Goal: Transaction & Acquisition: Download file/media

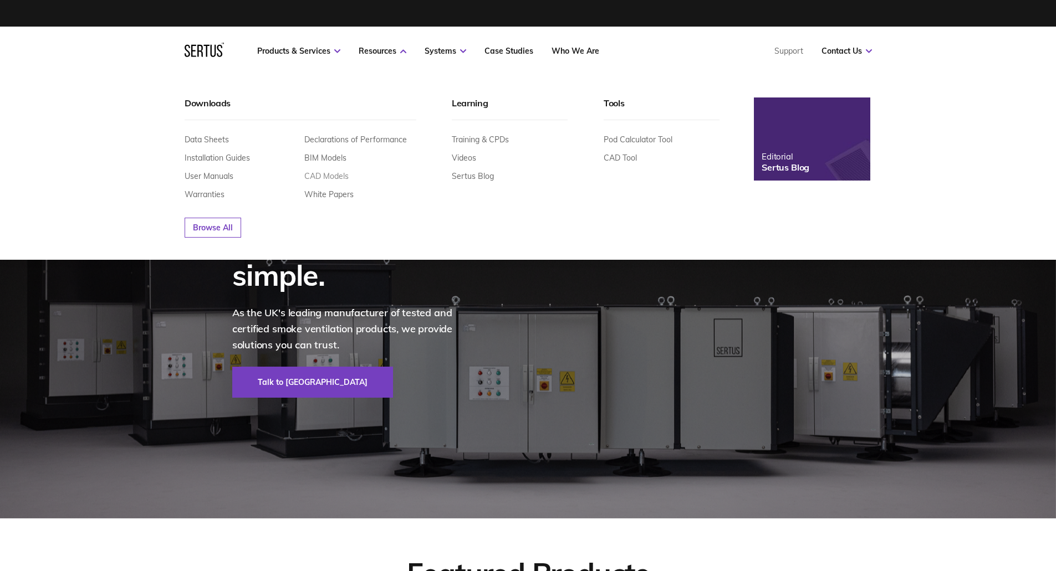
click at [339, 178] on link "CAD Models" at bounding box center [326, 176] width 44 height 10
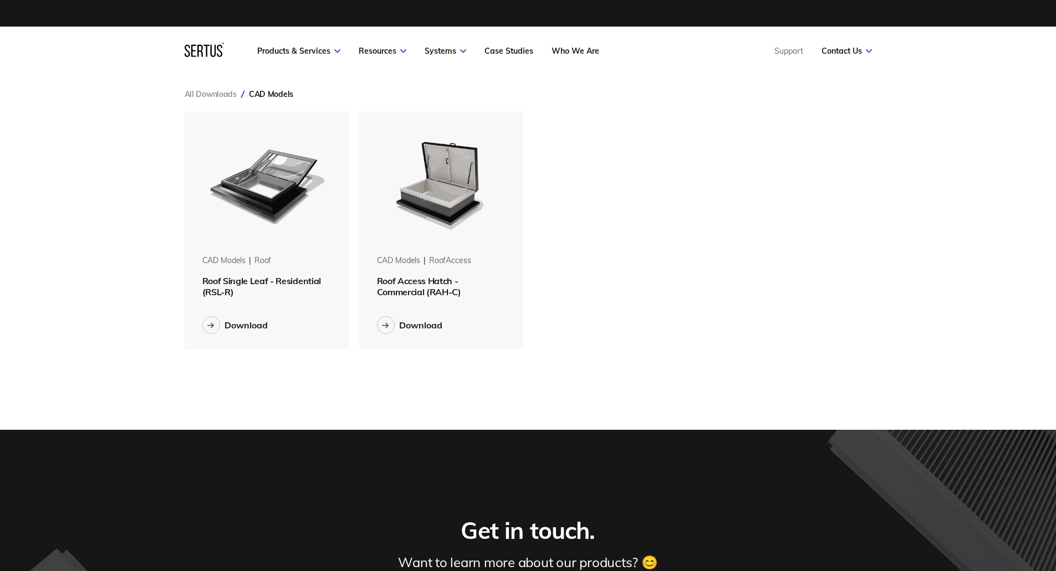
scroll to position [255, 704]
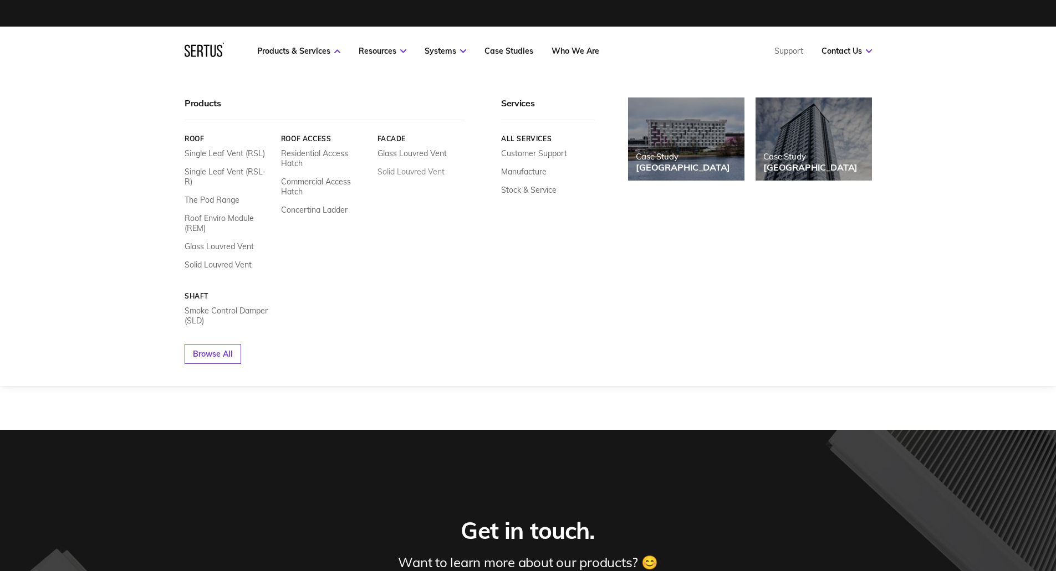
click at [400, 171] on link "Solid Louvred Vent" at bounding box center [410, 172] width 67 height 10
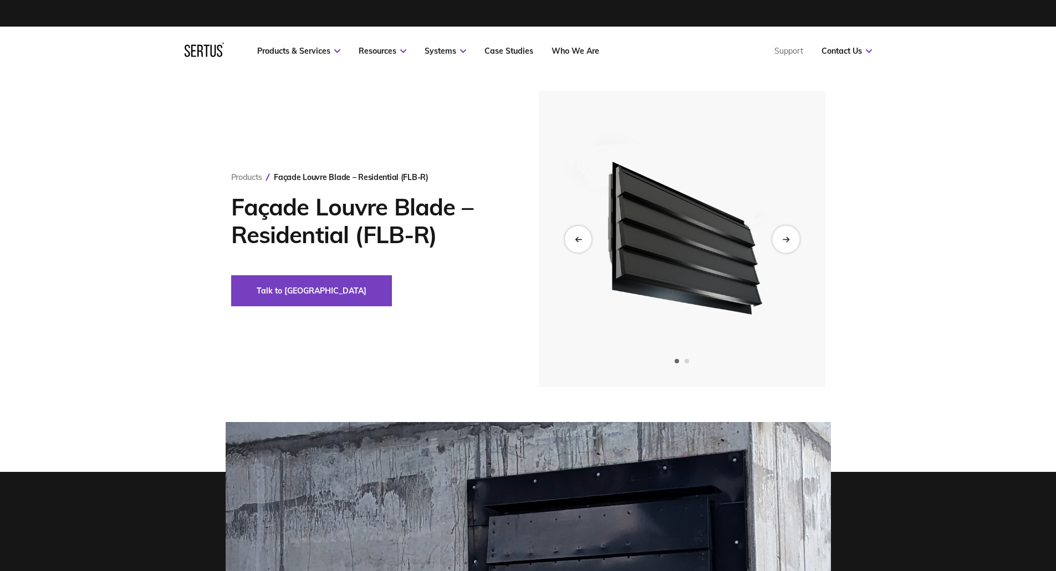
click at [789, 245] on div "Next slide" at bounding box center [785, 239] width 27 height 27
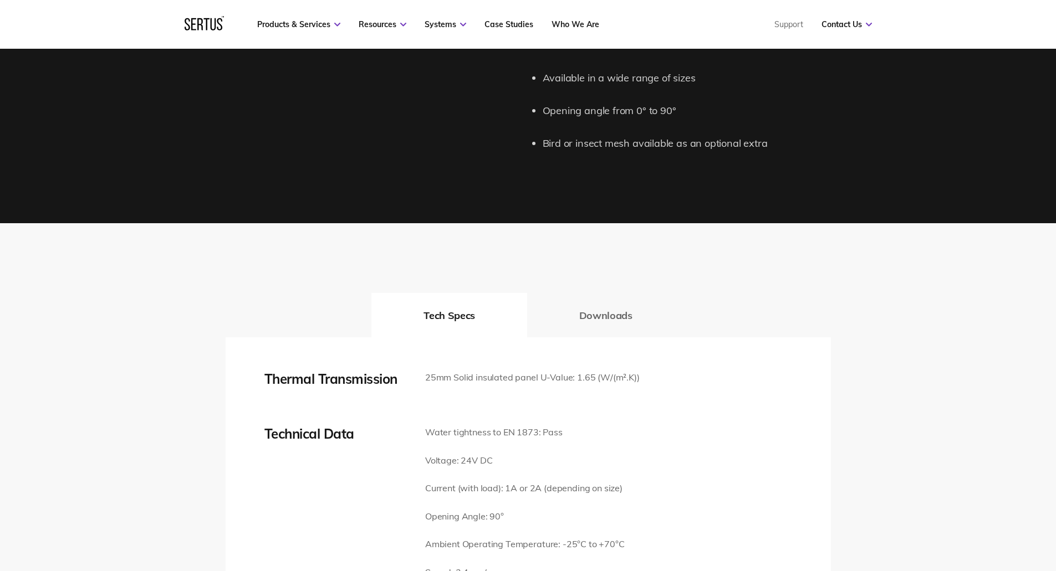
scroll to position [1478, 0]
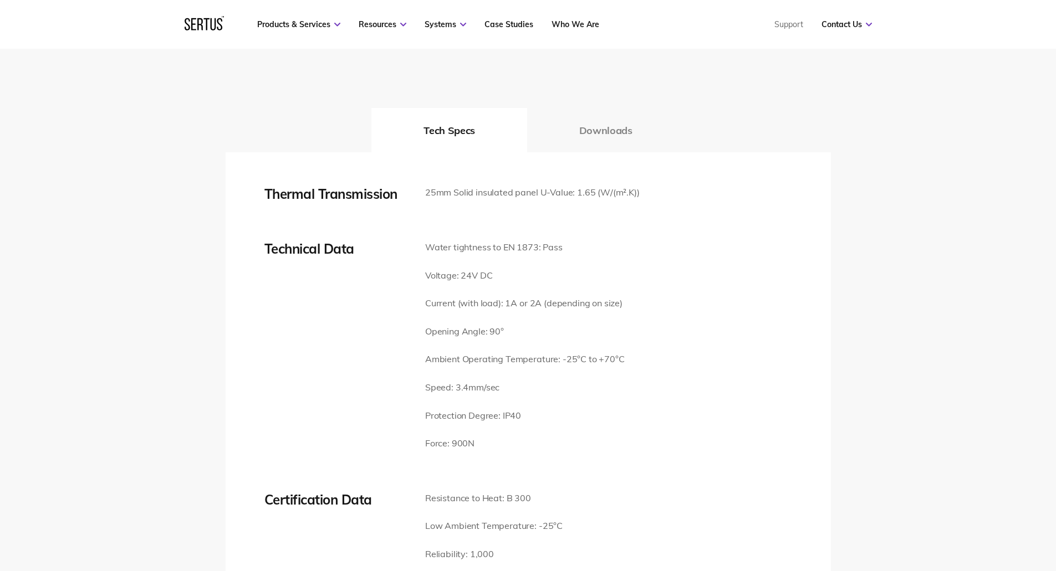
click at [596, 108] on button "Downloads" at bounding box center [605, 130] width 157 height 44
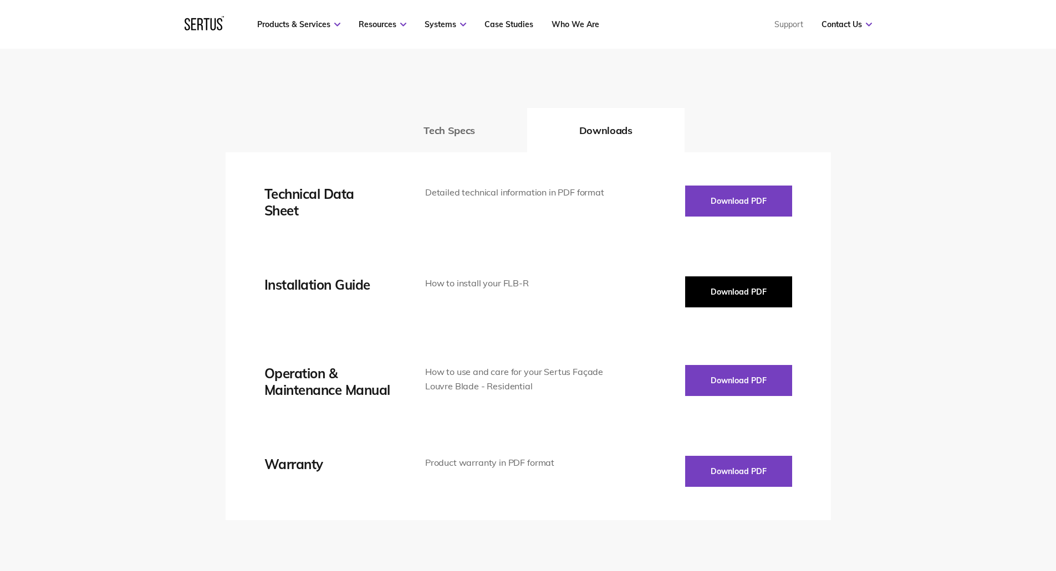
click at [741, 277] on button "Download PDF" at bounding box center [738, 292] width 107 height 31
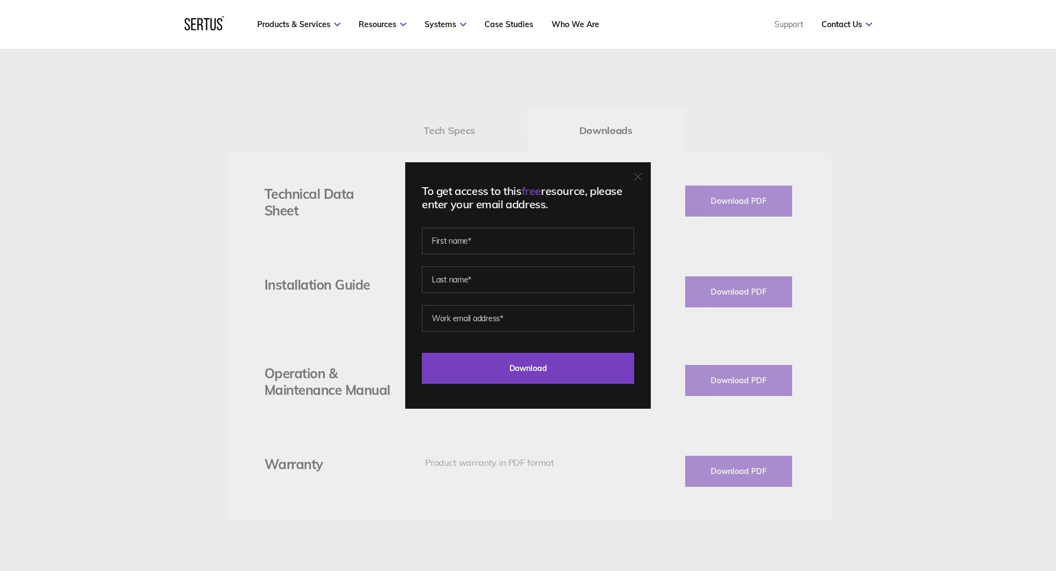
click at [642, 177] on icon at bounding box center [638, 177] width 8 height 8
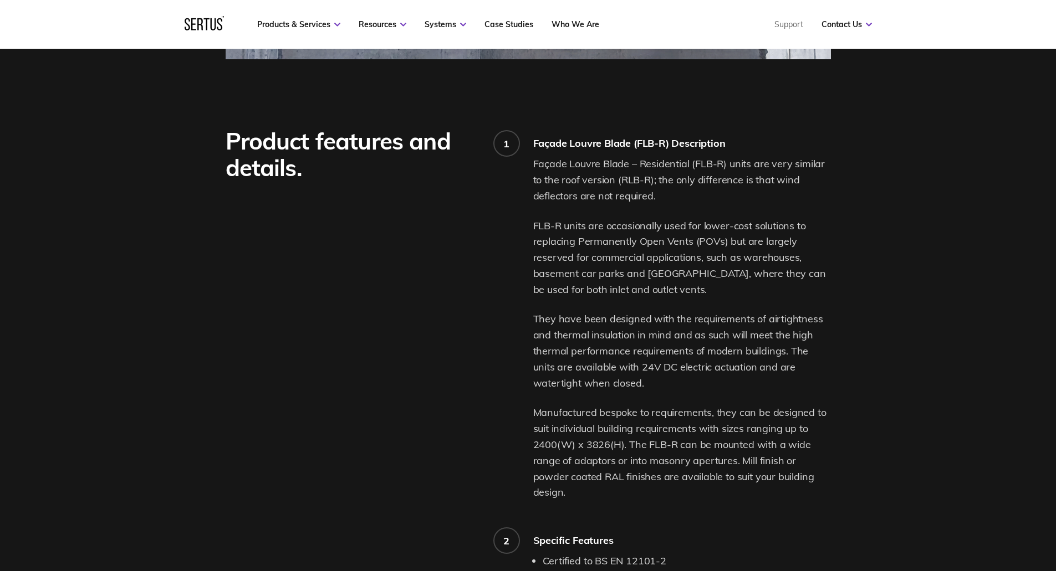
scroll to position [554, 0]
